Goal: Navigation & Orientation: Find specific page/section

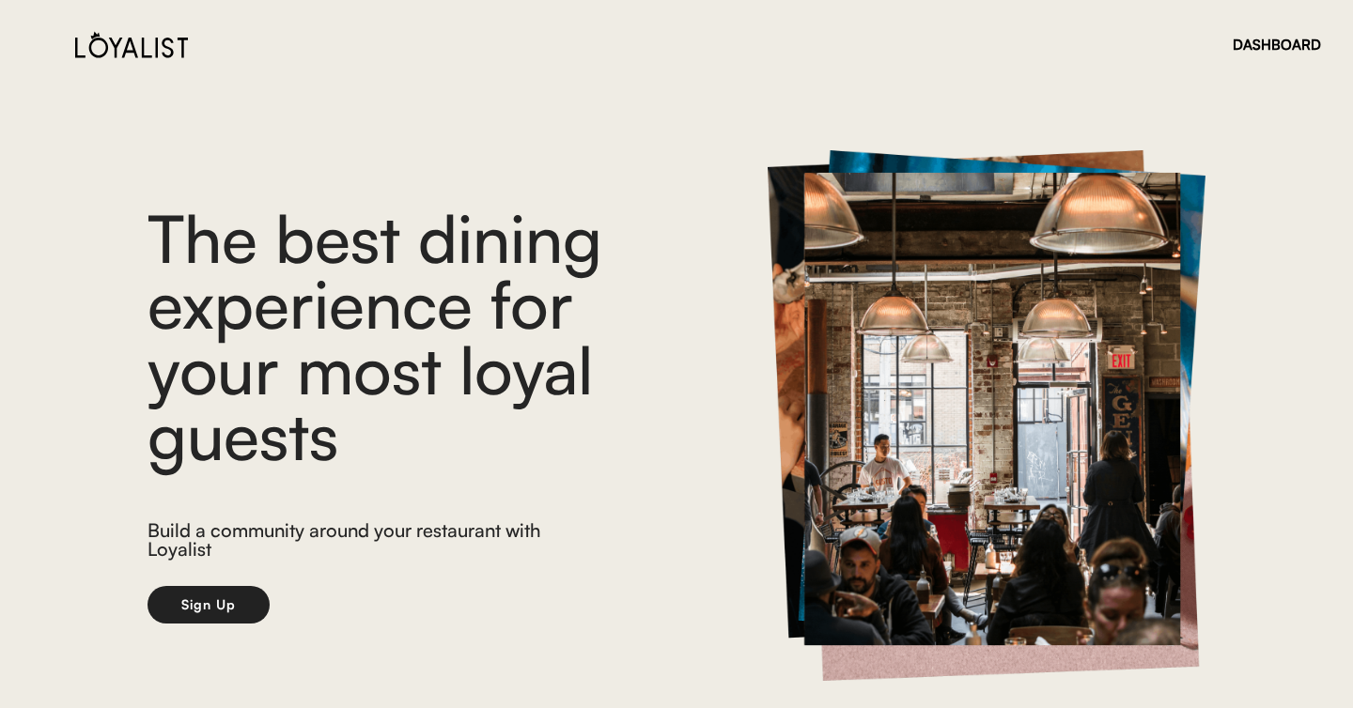
scroll to position [39, 0]
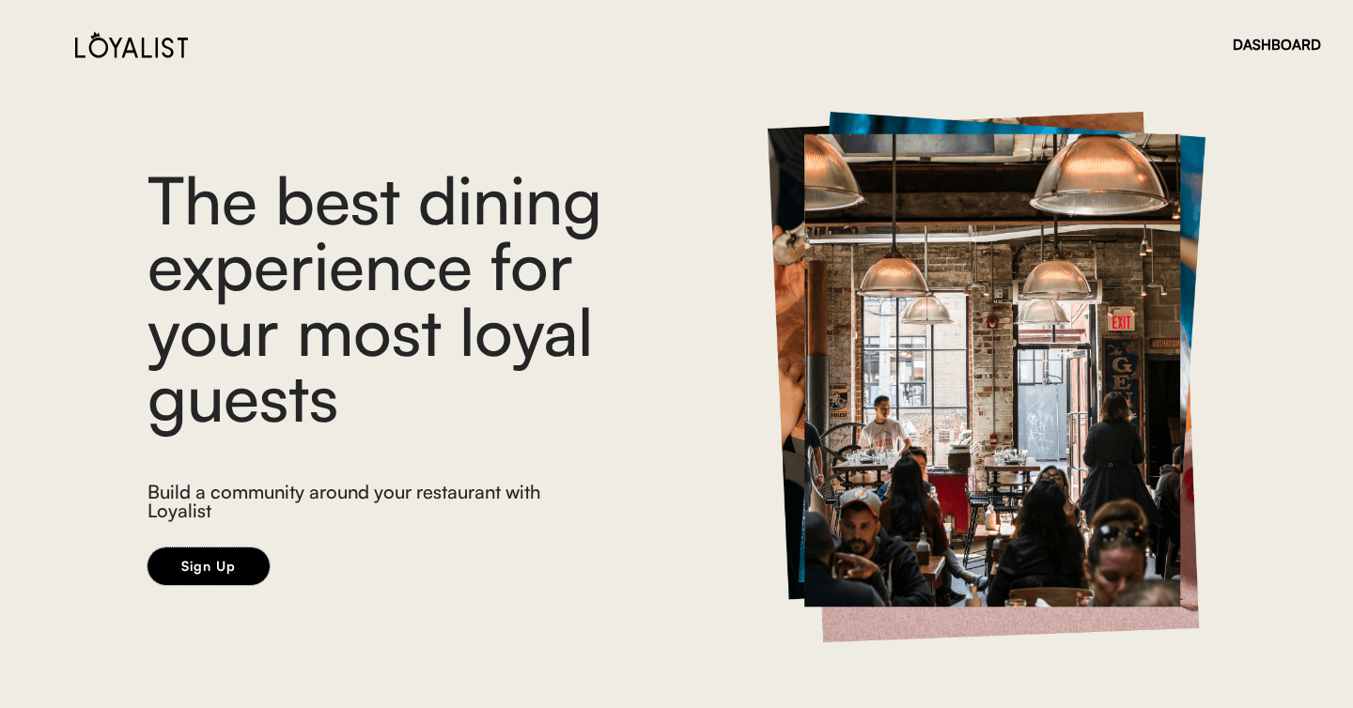
click at [214, 575] on button "Sign Up" at bounding box center [208, 567] width 122 height 38
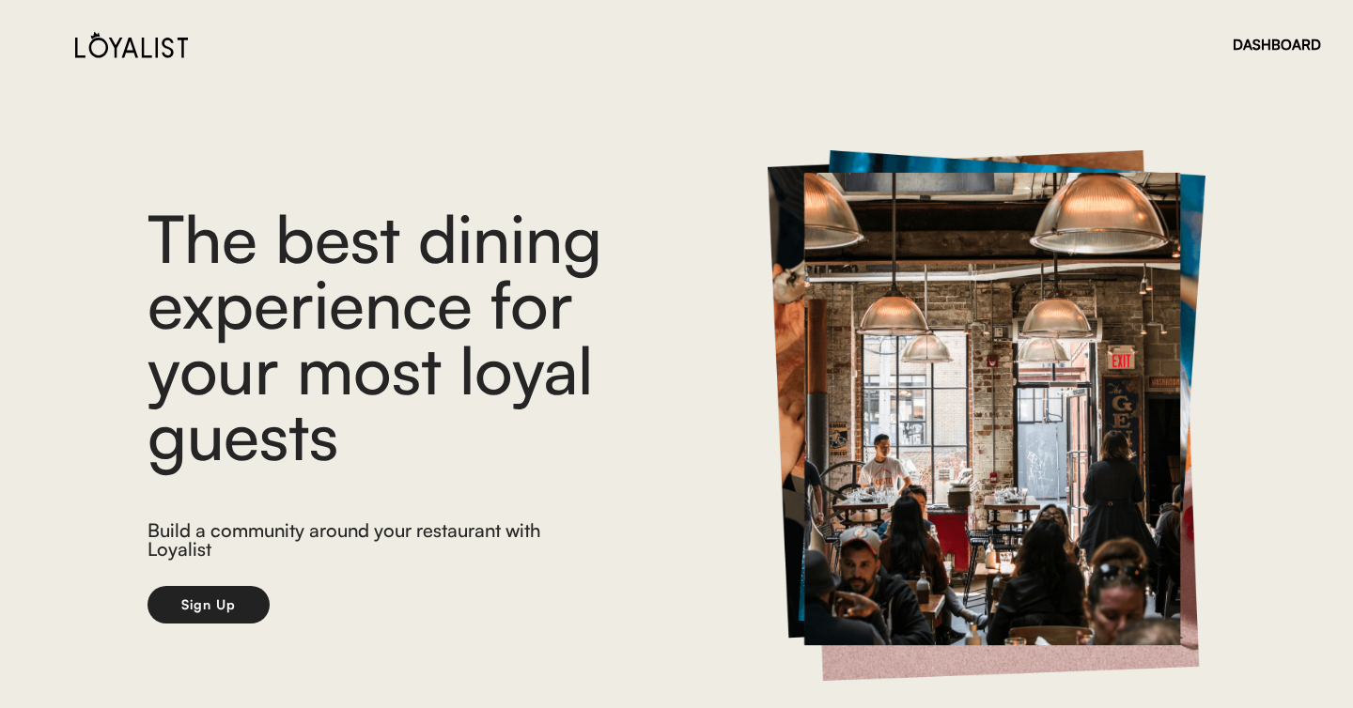
scroll to position [39, 0]
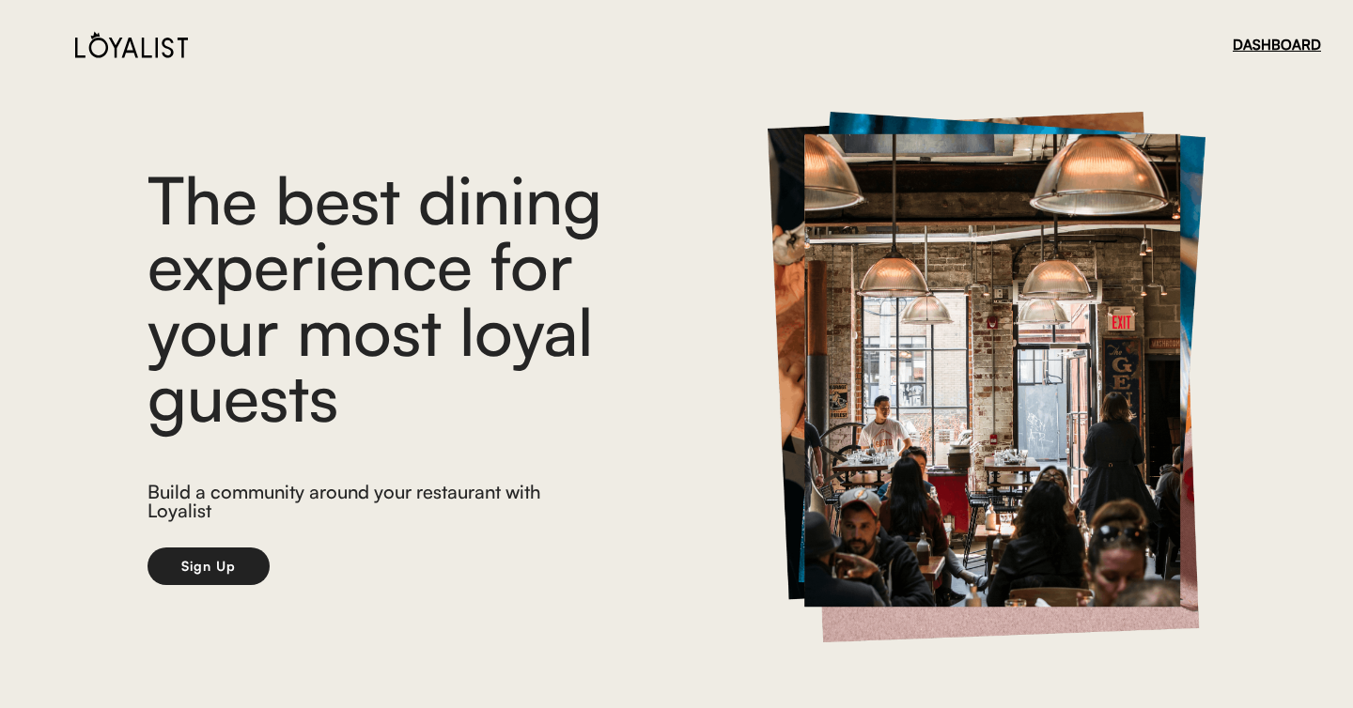
click at [1264, 39] on div "DASHBOARD" at bounding box center [1276, 45] width 88 height 14
